Goal: Task Accomplishment & Management: Use online tool/utility

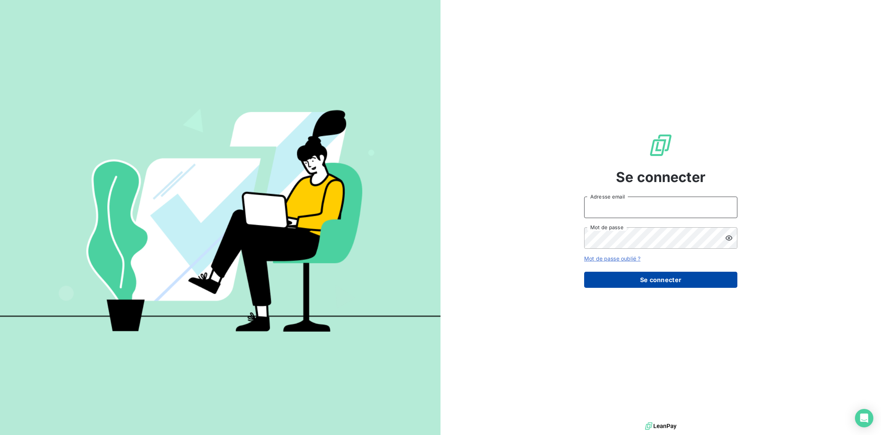
type input "[EMAIL_ADDRESS][DOMAIN_NAME]"
click at [653, 283] on button "Se connecter" at bounding box center [660, 279] width 153 height 16
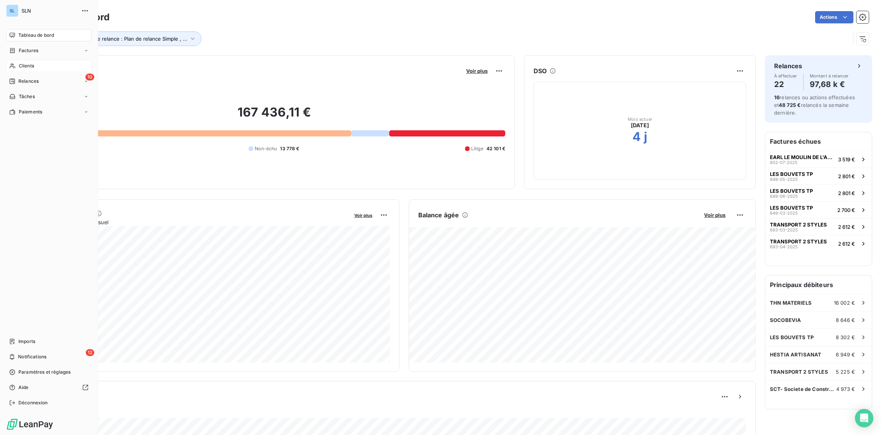
click at [23, 65] on span "Clients" at bounding box center [26, 65] width 15 height 7
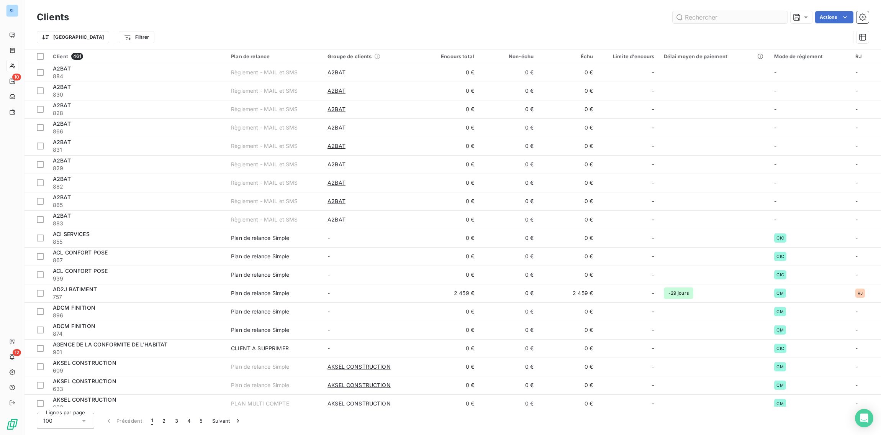
click at [742, 18] on input "text" at bounding box center [729, 17] width 115 height 12
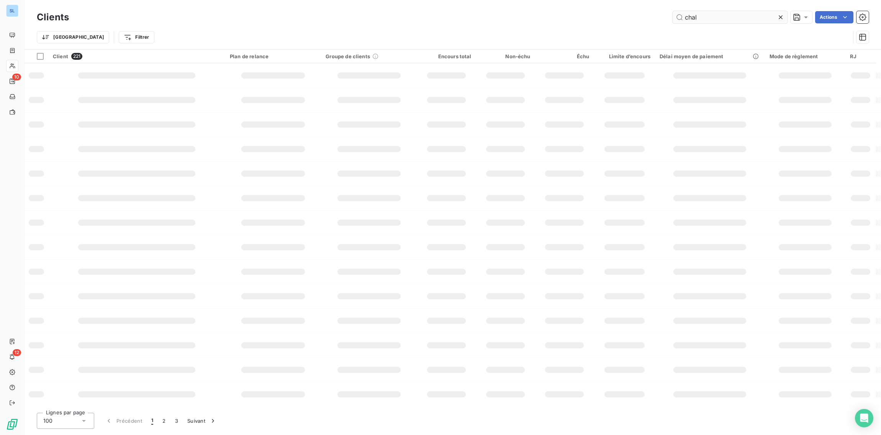
type input "chal"
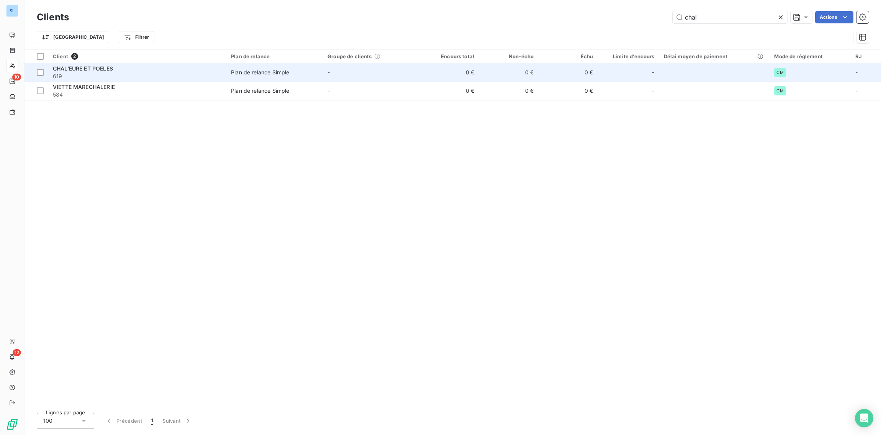
click at [157, 72] on div "CHAL'EURE ET POELES" at bounding box center [137, 69] width 169 height 8
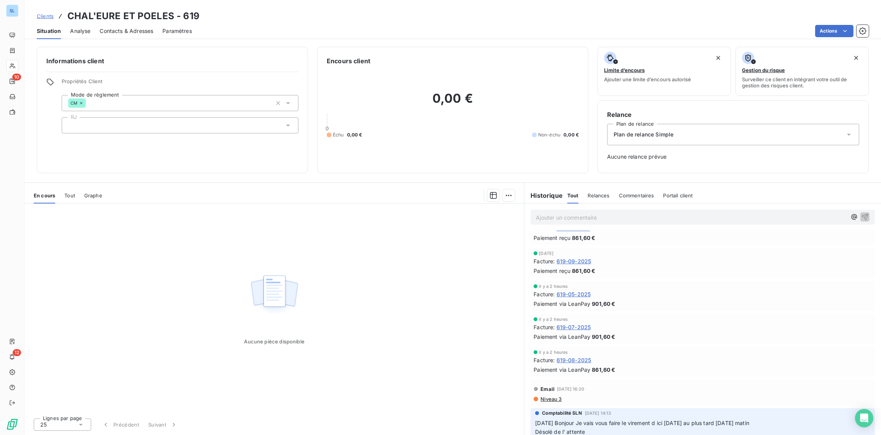
scroll to position [198, 0]
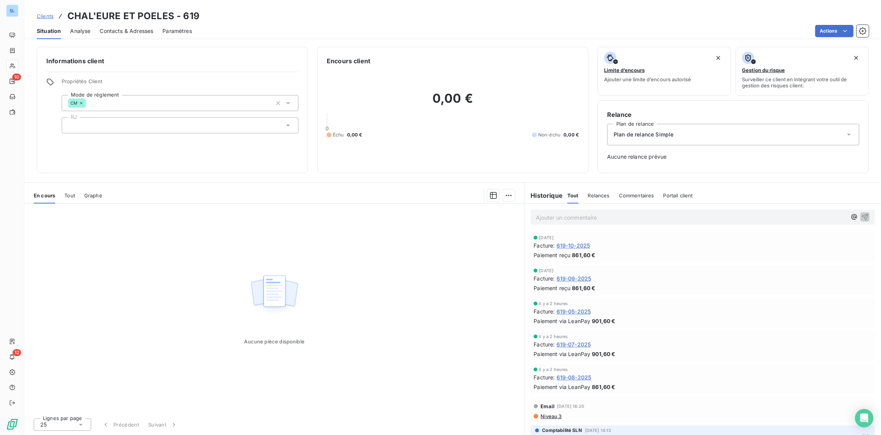
click at [573, 277] on span "619-09-2025" at bounding box center [573, 278] width 35 height 8
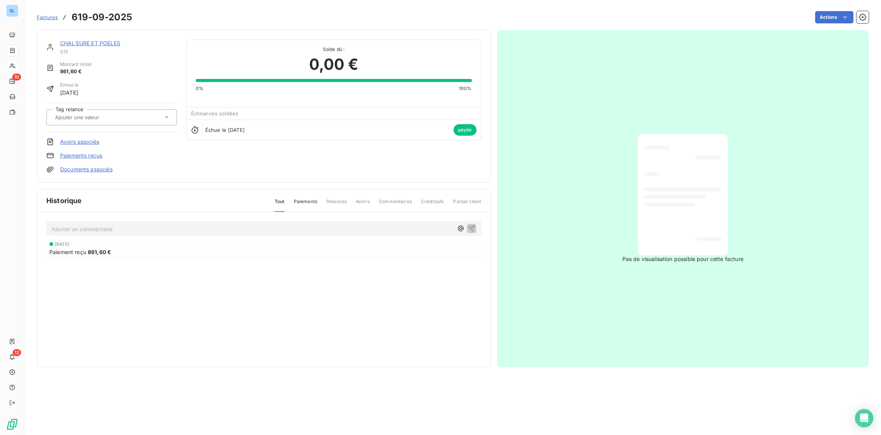
click at [78, 154] on link "Paiements reçus" at bounding box center [81, 156] width 42 height 8
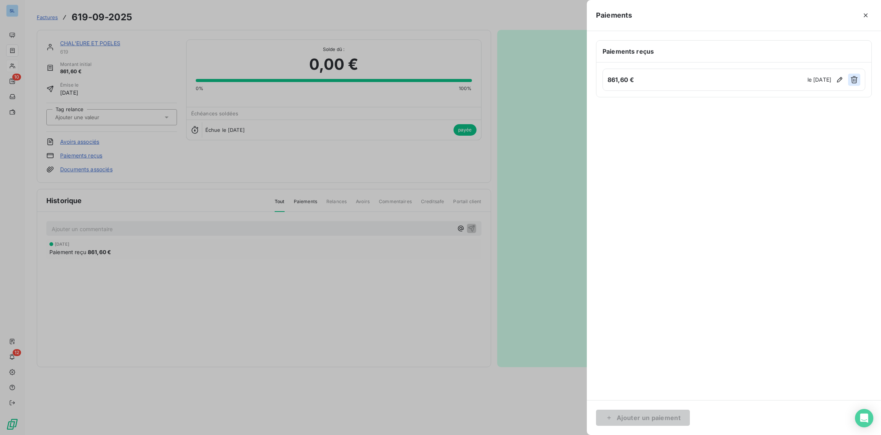
click at [851, 80] on icon "button" at bounding box center [854, 80] width 8 height 8
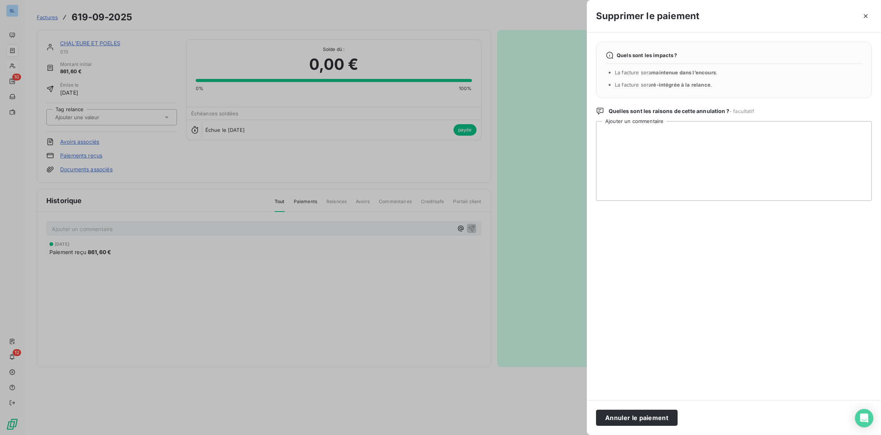
click at [626, 420] on button "Annuler le paiement" at bounding box center [637, 417] width 82 height 16
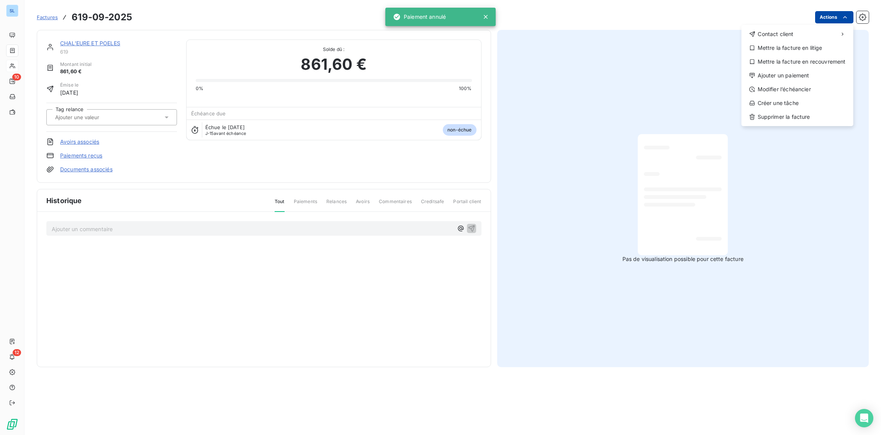
click at [843, 21] on html "SL 10 12 Factures [PHONE_NUMBER] Actions Contact client Mettre la facture en li…" at bounding box center [440, 217] width 881 height 435
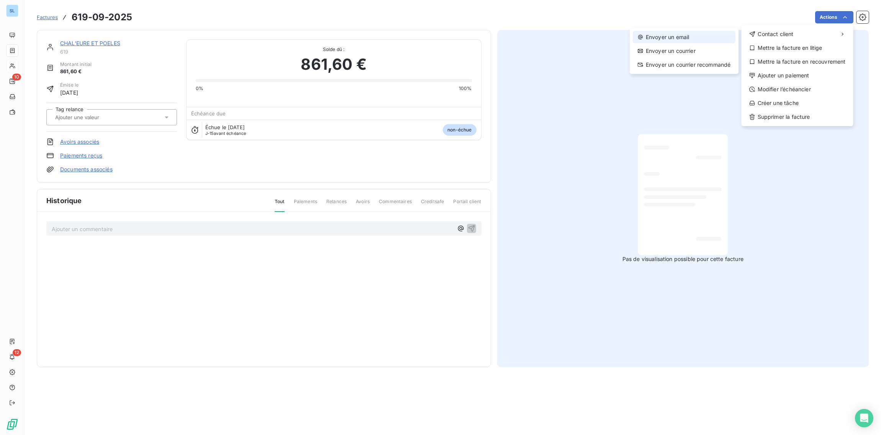
drag, startPoint x: 703, startPoint y: 53, endPoint x: 701, endPoint y: 36, distance: 16.9
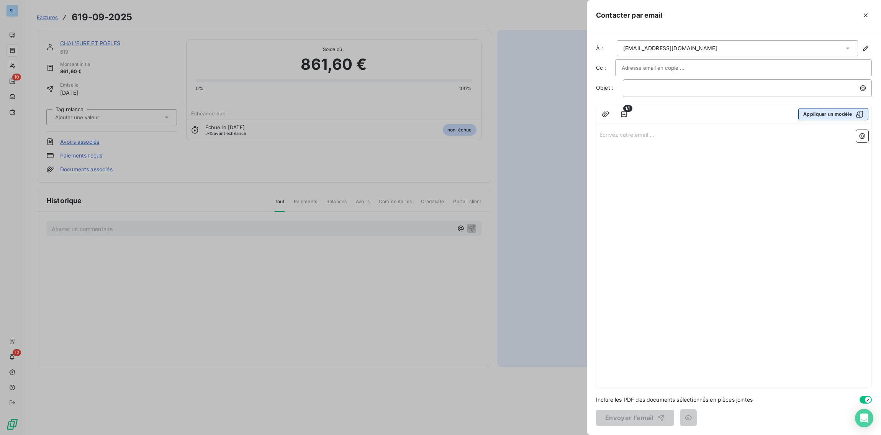
click at [837, 115] on button "Appliquer un modèle" at bounding box center [833, 114] width 70 height 12
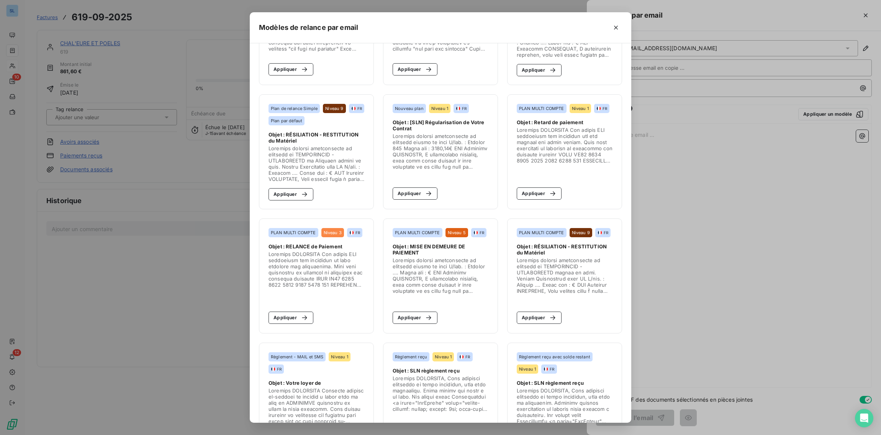
scroll to position [126, 0]
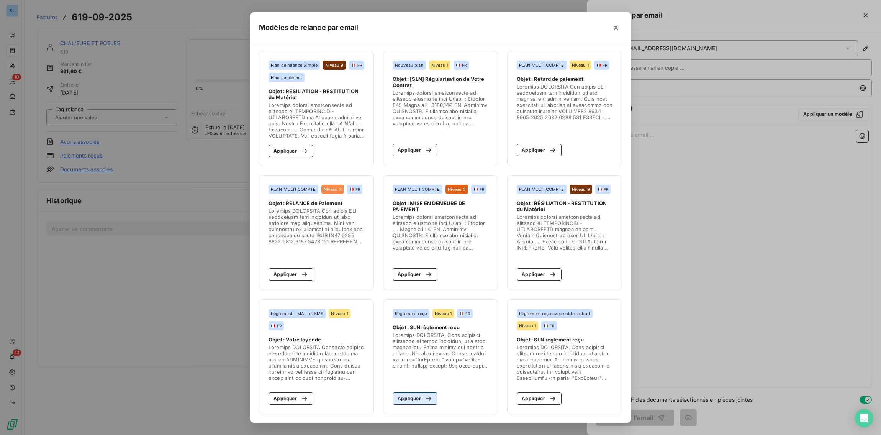
click at [420, 401] on button "Appliquer" at bounding box center [414, 398] width 45 height 12
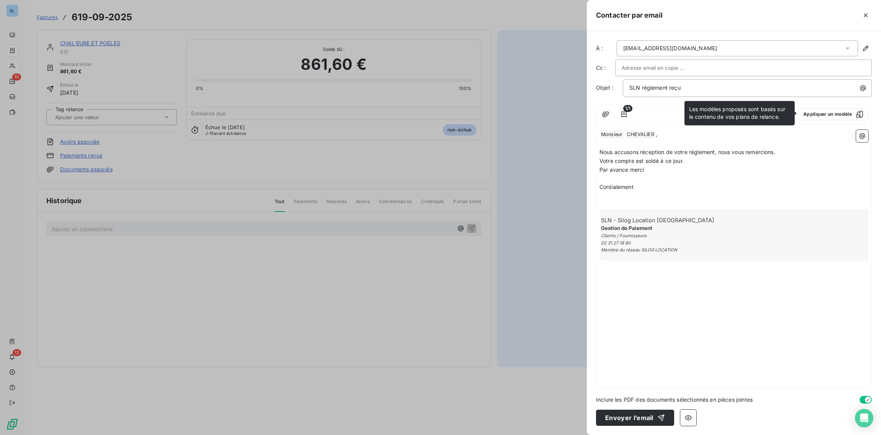
click at [707, 169] on p "Par avance merci" at bounding box center [733, 169] width 269 height 9
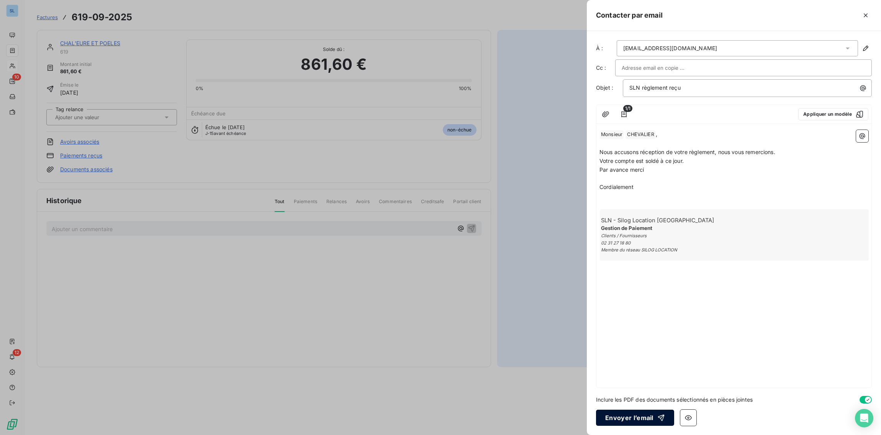
click at [642, 418] on button "Envoyer l’email" at bounding box center [635, 417] width 78 height 16
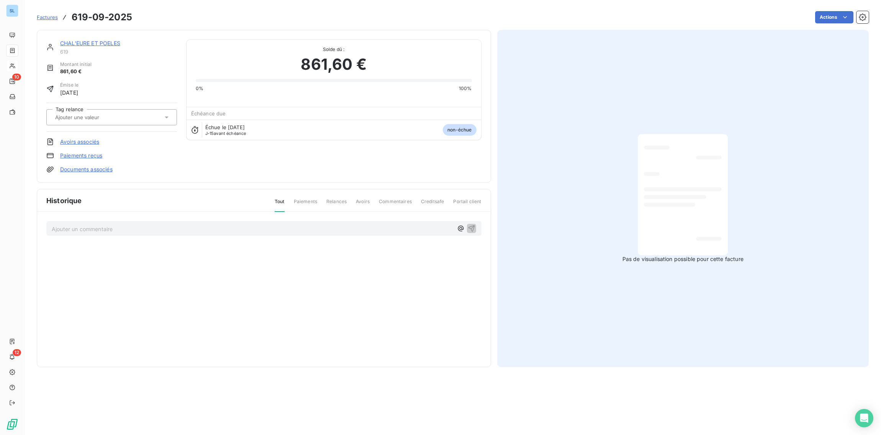
click at [76, 45] on link "CHAL'EURE ET POELES" at bounding box center [90, 43] width 60 height 7
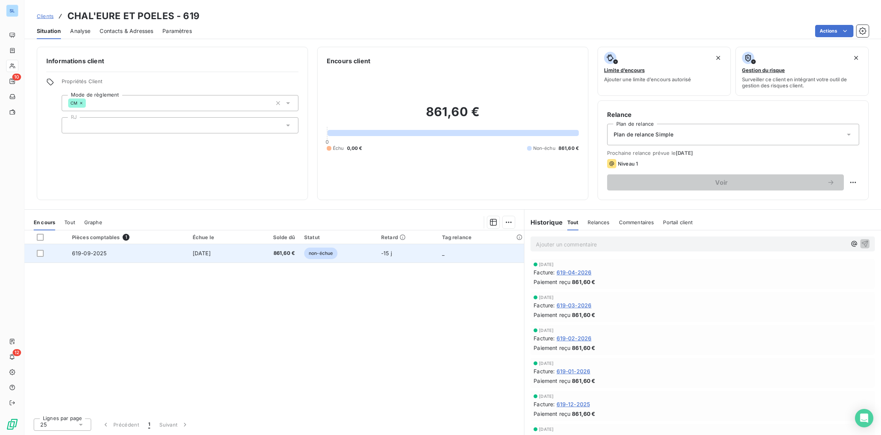
click at [103, 255] on span "619-09-2025" at bounding box center [89, 253] width 35 height 7
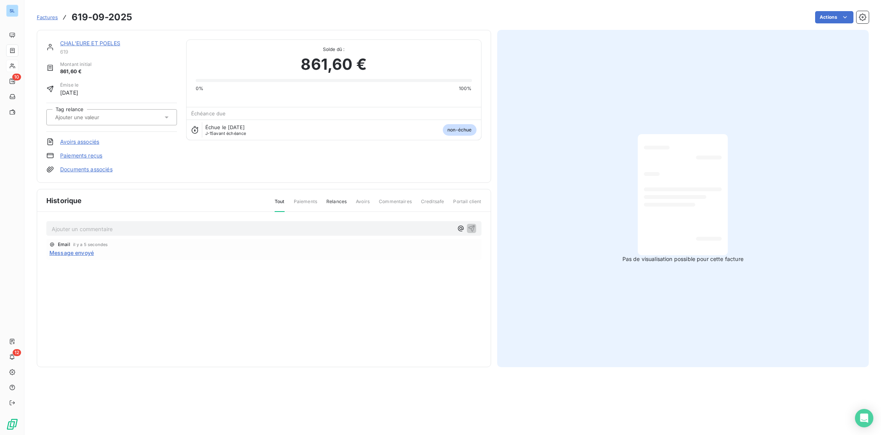
click at [79, 154] on link "Paiements reçus" at bounding box center [81, 156] width 42 height 8
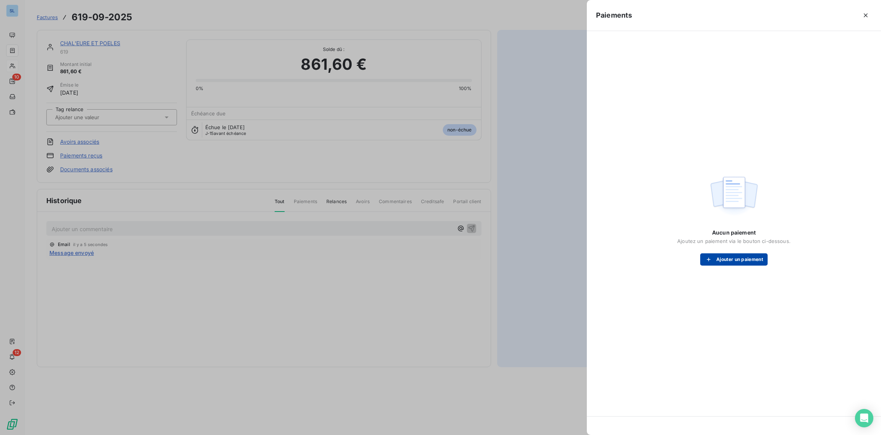
click at [754, 261] on button "Ajouter un paiement" at bounding box center [733, 259] width 67 height 12
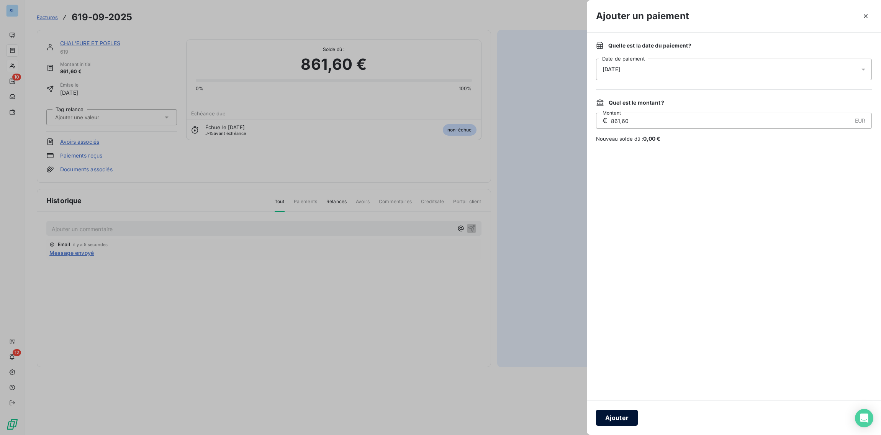
click at [614, 412] on button "Ajouter" at bounding box center [617, 417] width 42 height 16
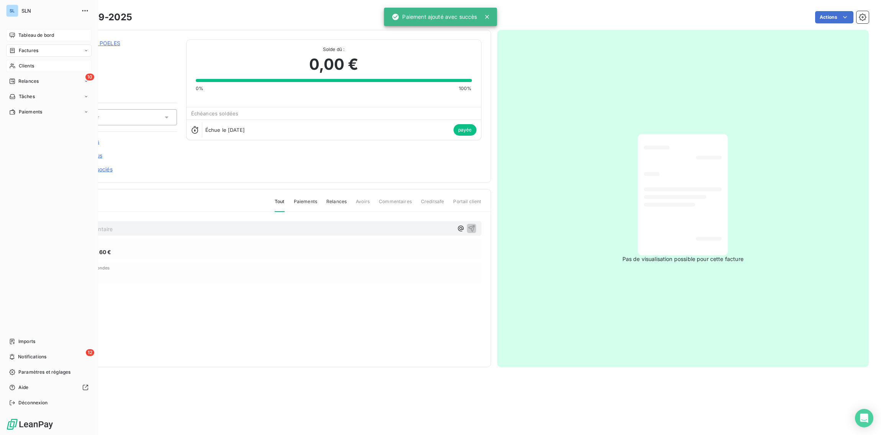
click at [25, 33] on span "Tableau de bord" at bounding box center [36, 35] width 36 height 7
